Goal: Task Accomplishment & Management: Complete application form

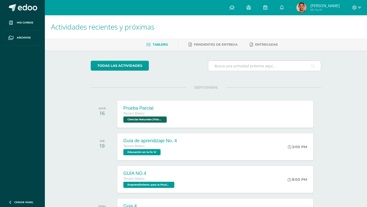
click at [243, 67] on input "text" at bounding box center [264, 66] width 113 height 10
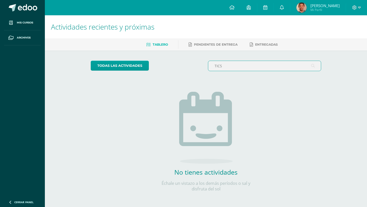
type input "TICS"
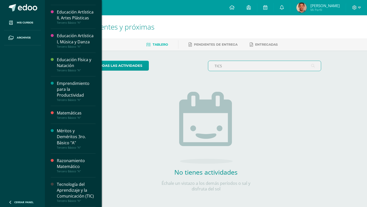
scroll to position [1, 0]
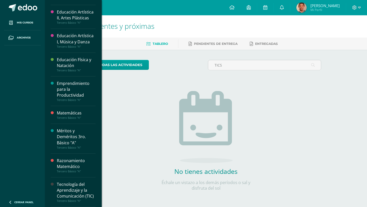
click at [74, 193] on div "Tecnología del Aprendizaje y la Comunicación (TIC)" at bounding box center [76, 190] width 39 height 18
click at [77, 181] on div "Tecnología del Aprendizaje y la Comunicación (TIC)" at bounding box center [76, 190] width 39 height 18
click at [86, 191] on div "Tecnología del Aprendizaje y la Comunicación (TIC)" at bounding box center [76, 190] width 39 height 18
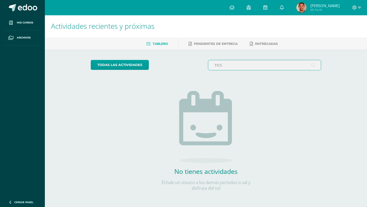
click at [243, 65] on input "TICS" at bounding box center [264, 65] width 113 height 10
click at [220, 47] on link "Pendientes de entrega" at bounding box center [212, 44] width 49 height 8
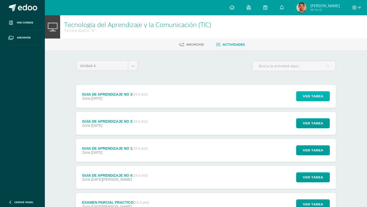
click at [297, 94] on button "Ver tarea" at bounding box center [313, 96] width 34 height 10
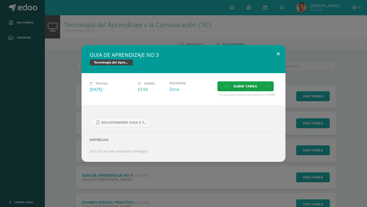
click at [279, 53] on button at bounding box center [278, 53] width 15 height 17
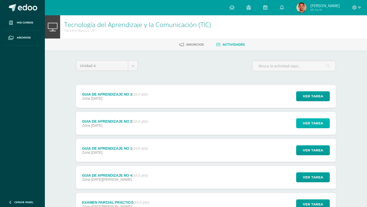
click at [315, 122] on span "Ver tarea" at bounding box center [312, 122] width 20 height 9
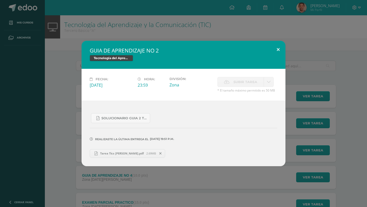
click at [276, 48] on button at bounding box center [278, 49] width 15 height 17
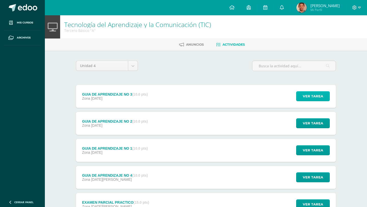
click at [298, 93] on button "Ver tarea" at bounding box center [313, 96] width 34 height 10
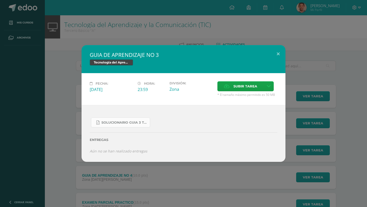
click at [122, 121] on span "SOLUCIONARIO GUIA 3 TKINTER PYTHON III BASICO PROBLEMAS INTERMEDIOS.pdf" at bounding box center [124, 122] width 46 height 4
click at [236, 89] on span "Subir tarea" at bounding box center [245, 85] width 24 height 9
click at [0, 0] on input "Subir tarea" at bounding box center [0, 0] width 0 height 0
click at [269, 88] on icon at bounding box center [268, 86] width 4 height 4
click at [252, 97] on span "Subir enlace" at bounding box center [246, 97] width 21 height 5
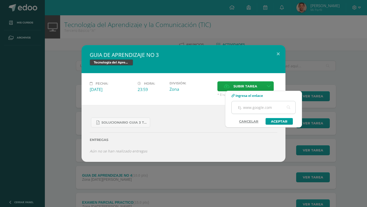
click at [252, 106] on input "text" at bounding box center [263, 107] width 64 height 12
paste input "https://youtu.be/MDt3wg1rvDw"
type input "https://youtu.be/MDt3wg1rvDw"
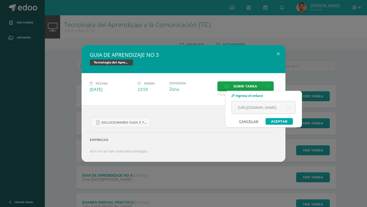
click at [281, 120] on link "Aceptar" at bounding box center [278, 121] width 27 height 7
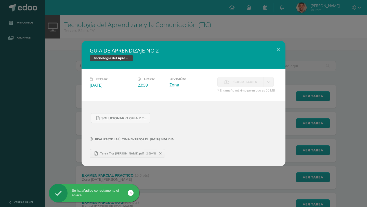
click at [112, 153] on span "Tarea Tics Jose.pdf" at bounding box center [121, 153] width 49 height 4
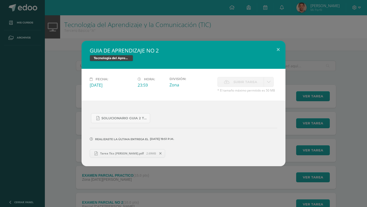
click at [171, 147] on div "Realizaste la última entrega el 07 DE Septiembre A LAS 19:51 p.m." at bounding box center [183, 135] width 187 height 24
drag, startPoint x: 1, startPoint y: 52, endPoint x: 10, endPoint y: 52, distance: 9.4
click at [1, 52] on div "GUIA DE APRENDIZAJE NO 2 Tecnología del Aprendizaje y la Comunicación (TIC) Fec…" at bounding box center [183, 103] width 367 height 207
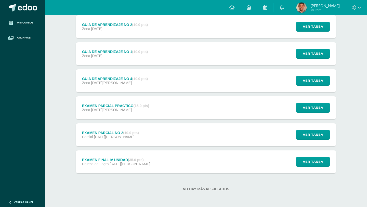
scroll to position [61, 0]
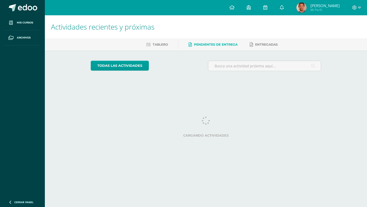
click at [220, 47] on link "Pendientes de entrega" at bounding box center [212, 44] width 49 height 8
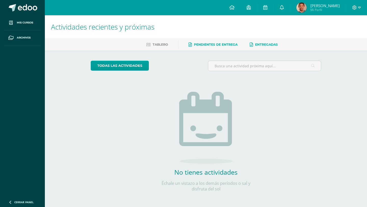
click at [261, 45] on span "Entregadas" at bounding box center [266, 45] width 23 height 4
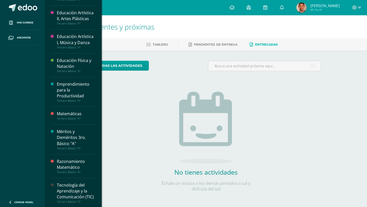
scroll to position [202, 0]
click at [67, 183] on div "Tecnología del Aprendizaje y la Comunicación (TIC)" at bounding box center [76, 190] width 39 height 18
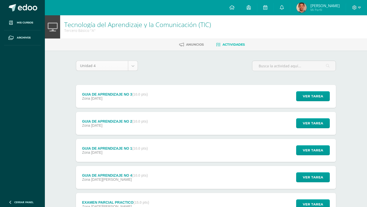
click at [132, 61] on body "Mis cursos Archivos Cerrar panel Artes Industriales Tercero Básico "A" Ciencias…" at bounding box center [183, 151] width 367 height 303
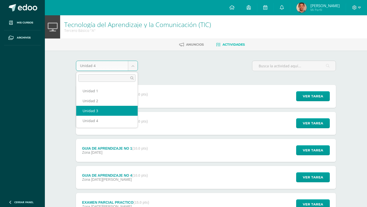
select select "Unidad 3"
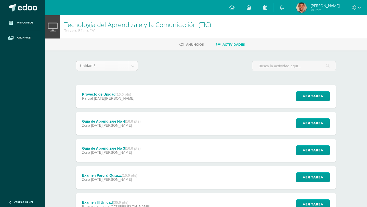
click at [134, 65] on body "Mis cursos Archivos Cerrar panel Artes Industriales Tercero Básico "A" Ciencias…" at bounding box center [183, 151] width 367 height 303
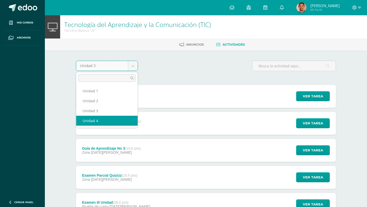
select select "Unidad 4"
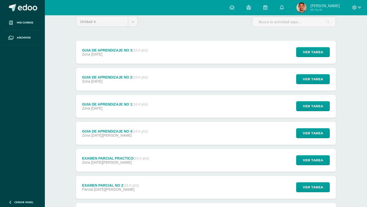
scroll to position [43, 0]
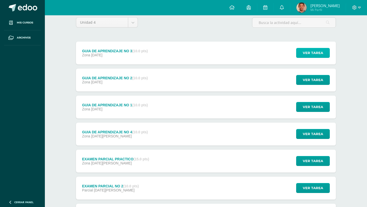
click at [306, 55] on span "Ver tarea" at bounding box center [312, 52] width 20 height 9
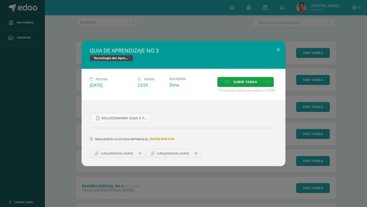
click at [197, 153] on icon at bounding box center [196, 153] width 2 height 4
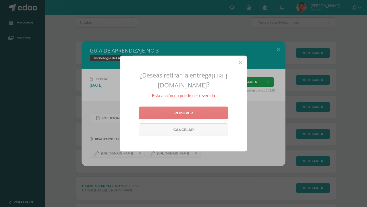
click at [203, 109] on link "Remover" at bounding box center [183, 112] width 89 height 13
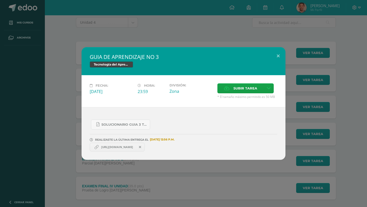
click at [182, 31] on div "GUIA DE APRENDIZAJE NO 3 Tecnología del Aprendizaje y la Comunicación (TIC) Fec…" at bounding box center [183, 103] width 367 height 207
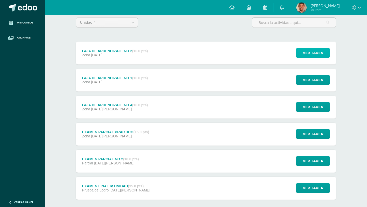
click at [298, 52] on button "Ver tarea" at bounding box center [313, 53] width 34 height 10
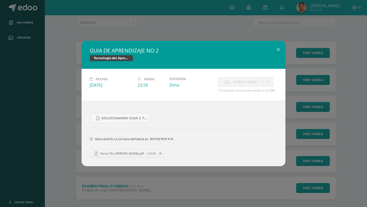
click at [268, 85] on link at bounding box center [268, 82] width 10 height 10
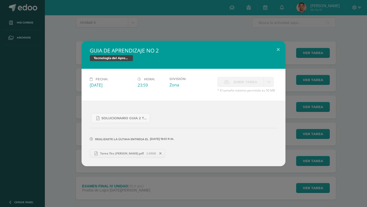
click at [268, 85] on link at bounding box center [268, 82] width 10 height 10
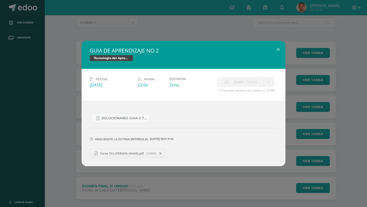
click at [268, 85] on link at bounding box center [268, 82] width 10 height 10
click at [277, 51] on button at bounding box center [278, 49] width 15 height 17
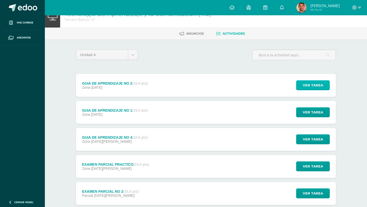
scroll to position [0, 0]
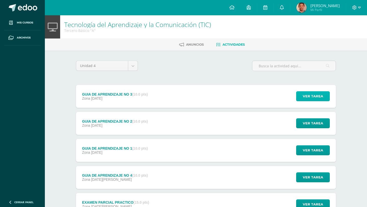
click at [311, 94] on span "Ver tarea" at bounding box center [312, 95] width 20 height 9
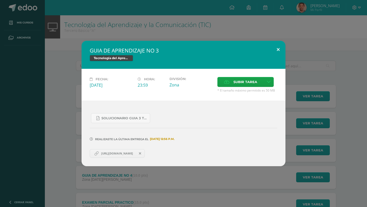
click at [276, 52] on button at bounding box center [278, 49] width 15 height 17
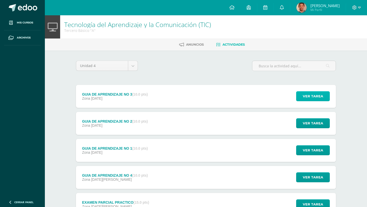
click at [302, 95] on button "Ver tarea" at bounding box center [313, 96] width 34 height 10
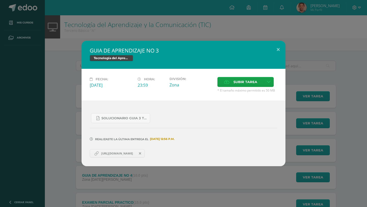
click at [194, 21] on div "GUIA DE APRENDIZAJE NO 3 Tecnología del Aprendizaje y la Comunicación (TIC) Fec…" at bounding box center [183, 103] width 367 height 207
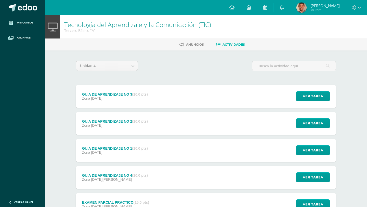
click at [215, 95] on div "GUIA DE APRENDIZAJE NO 3 (10.0 pts) Zona 07 de Septiembre Ver tarea GUIA DE APR…" at bounding box center [206, 96] width 260 height 23
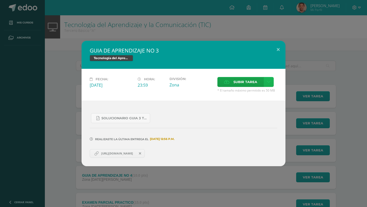
click at [268, 84] on link at bounding box center [268, 82] width 10 height 10
click at [245, 93] on span "Subir enlace" at bounding box center [246, 93] width 21 height 5
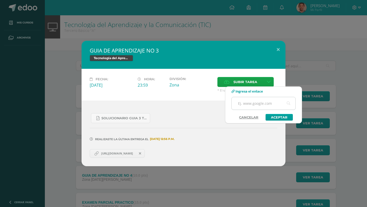
click at [244, 104] on input "text" at bounding box center [263, 103] width 64 height 12
paste input "https://youtu.be/MDt3wg1rvDw"
type input "https://youtu.be/MDt3wg1rvDw"
click at [282, 116] on link "Aceptar" at bounding box center [278, 117] width 27 height 7
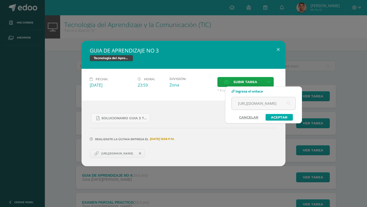
scroll to position [0, 0]
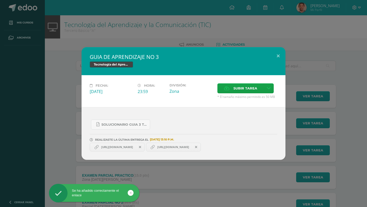
click at [191, 148] on span "https://youtu.be/MDt3wg1rvDw" at bounding box center [172, 147] width 37 height 4
click at [191, 147] on span "https://youtu.be/MDt3wg1rvDw" at bounding box center [172, 147] width 37 height 4
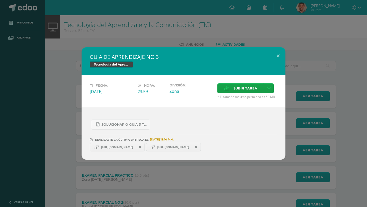
click at [197, 144] on link "https://youtu.be/MDt3wg1rvDw" at bounding box center [173, 147] width 55 height 9
click at [185, 147] on span "https://youtu.be/MDt3wg1rvDw" at bounding box center [172, 147] width 37 height 4
click at [135, 147] on span "https://youtu.be/MDt3wg1rvDw" at bounding box center [116, 147] width 37 height 4
drag, startPoint x: 200, startPoint y: 149, endPoint x: 223, endPoint y: 112, distance: 43.9
click at [223, 112] on div "SOLUCIONARIO GUIA 3 TKINTER PYTHON III BASICO PROBLEMAS INTERMEDIOS.pdf REALIZA…" at bounding box center [183, 133] width 204 height 53
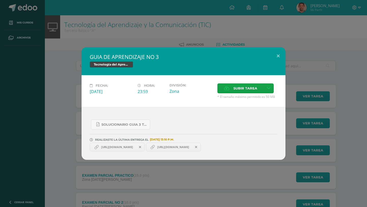
click at [223, 112] on div "SOLUCIONARIO GUIA 3 TKINTER PYTHON III BASICO PROBLEMAS INTERMEDIOS.pdf REALIZA…" at bounding box center [183, 133] width 204 height 53
click at [191, 147] on span "https://youtu.be/MDt3wg1rvDw" at bounding box center [172, 147] width 37 height 4
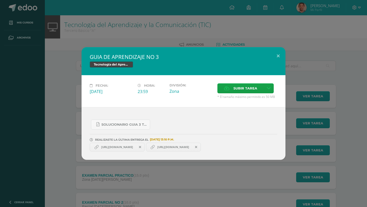
click at [191, 147] on span "https://youtu.be/MDt3wg1rvDw" at bounding box center [172, 147] width 37 height 4
click at [124, 147] on span "https://youtu.be/MDt3wg1rvDw" at bounding box center [116, 147] width 37 height 4
click at [232, 17] on div "GUIA DE APRENDIZAJE NO 3 Tecnología del Aprendizaje y la Comunicación (TIC) Fec…" at bounding box center [183, 103] width 367 height 207
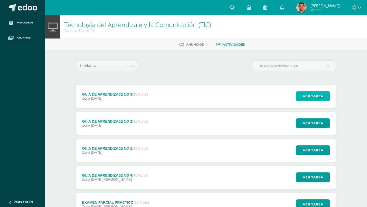
click at [317, 99] on span "Ver tarea" at bounding box center [312, 95] width 20 height 9
